Goal: Task Accomplishment & Management: Manage account settings

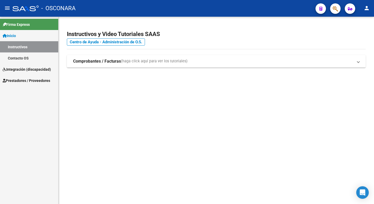
click at [367, 10] on mat-icon "person" at bounding box center [366, 8] width 6 height 6
click at [363, 21] on button "person Mi Perfil" at bounding box center [356, 22] width 32 height 13
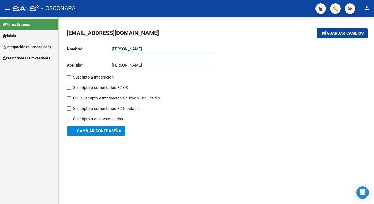
click at [135, 50] on input "[PERSON_NAME]" at bounding box center [163, 49] width 103 height 5
type input "[PERSON_NAME]"
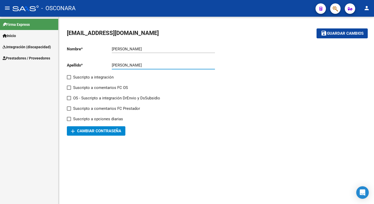
type input "[PERSON_NAME]"
click at [330, 34] on span "Guardar cambios" at bounding box center [345, 33] width 37 height 5
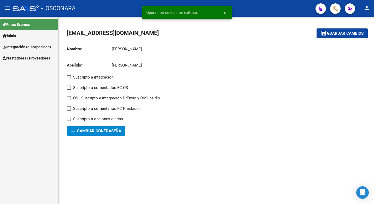
click at [33, 39] on link "Inicio" at bounding box center [29, 35] width 58 height 11
